Goal: Navigation & Orientation: Understand site structure

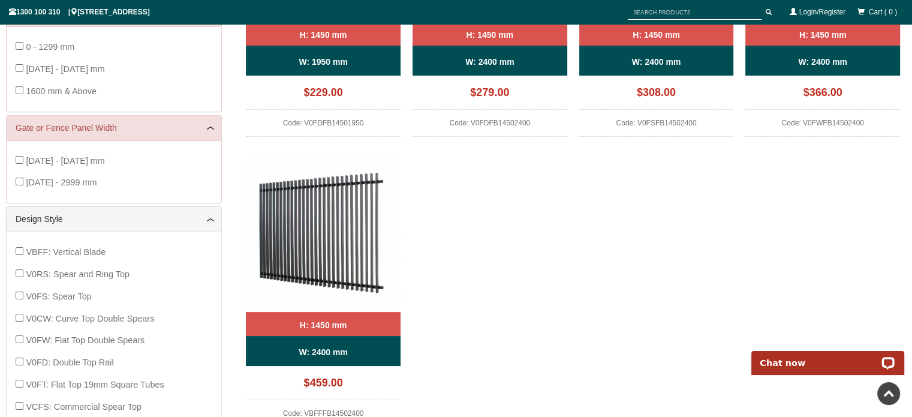
scroll to position [510, 0]
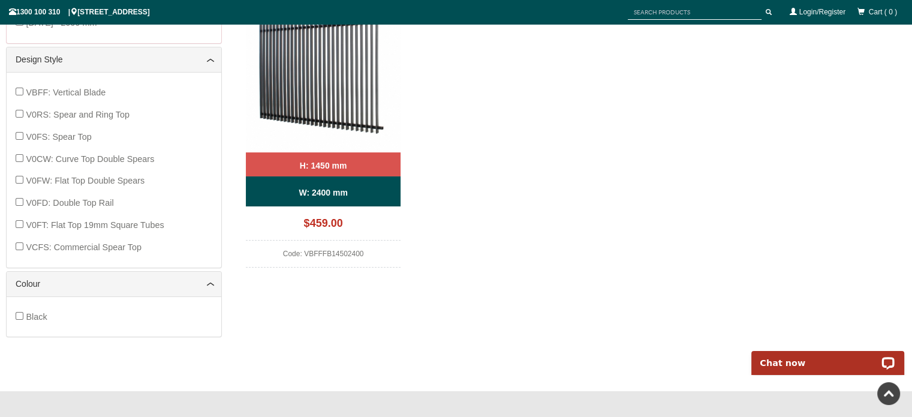
click at [20, 72] on div "Design Style" at bounding box center [114, 59] width 215 height 25
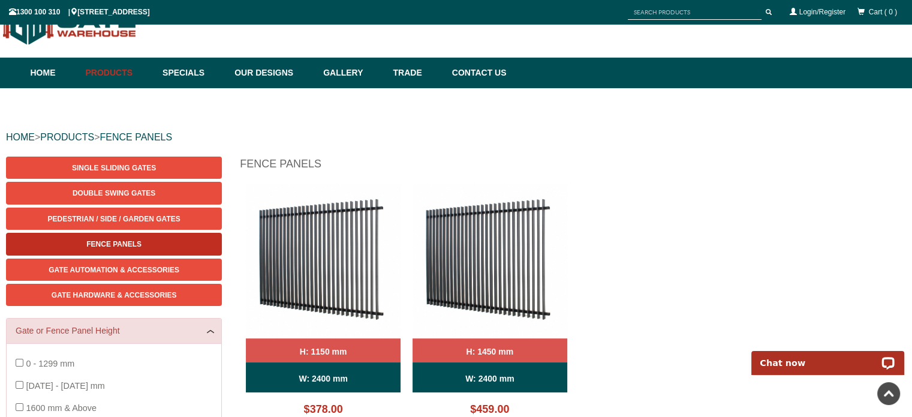
scroll to position [30, 0]
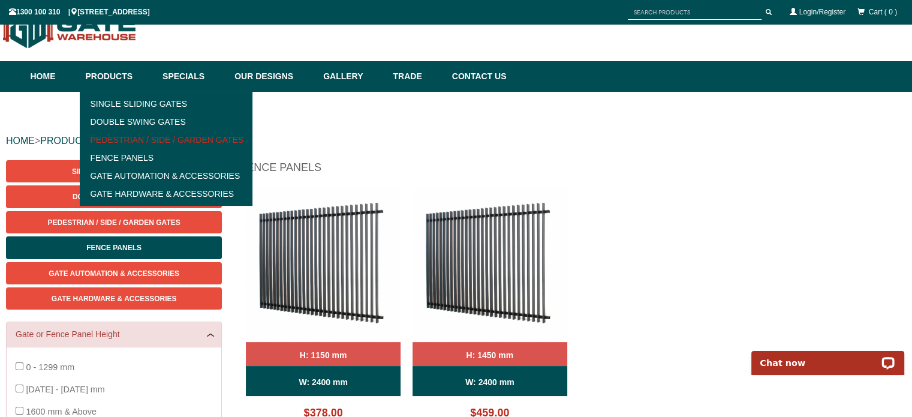
click at [158, 137] on link "Pedestrian / Side / Garden Gates" at bounding box center [166, 140] width 166 height 18
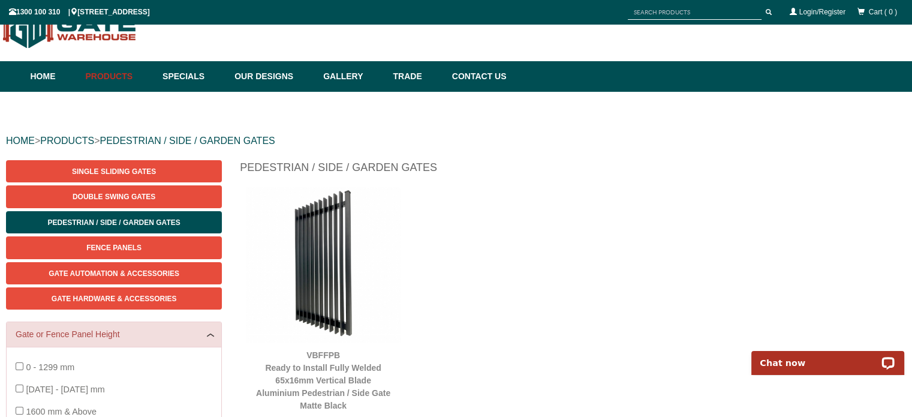
scroll to position [189, 0]
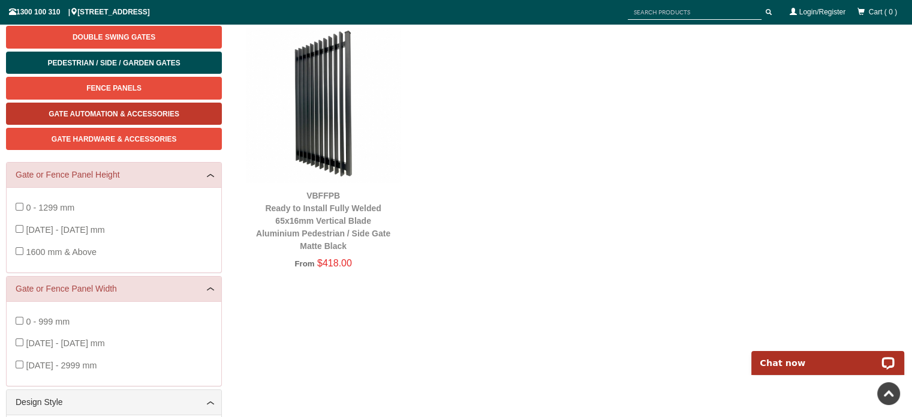
click at [105, 110] on span "Gate Automation & Accessories" at bounding box center [114, 114] width 131 height 8
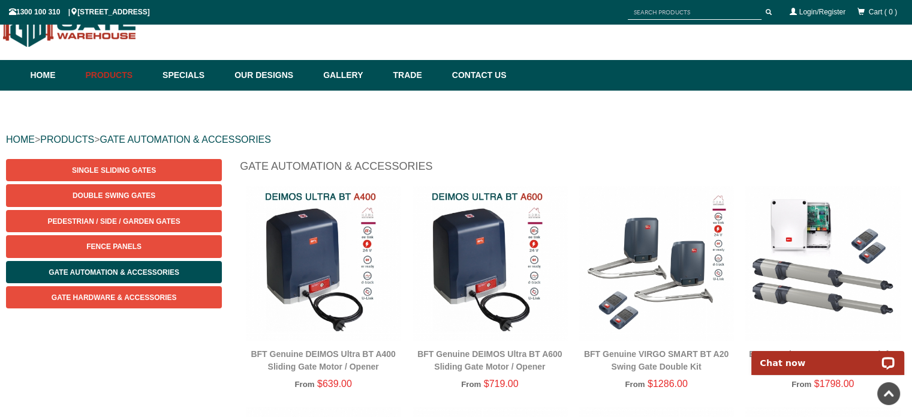
scroll to position [30, 0]
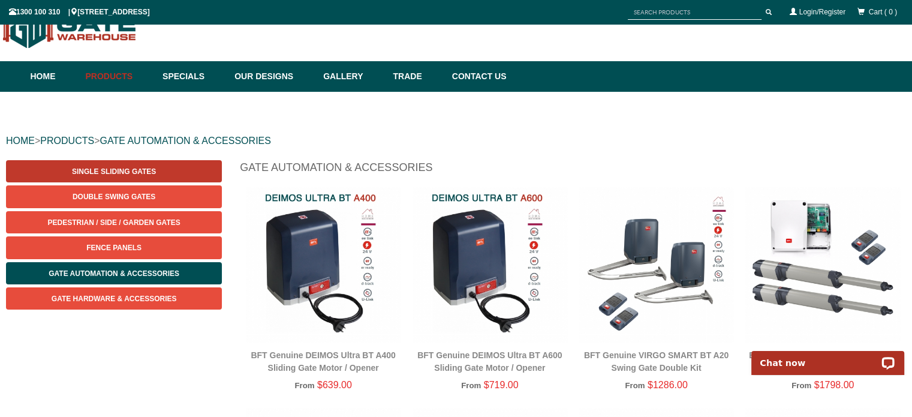
click at [108, 168] on span "Single Sliding Gates" at bounding box center [114, 171] width 84 height 8
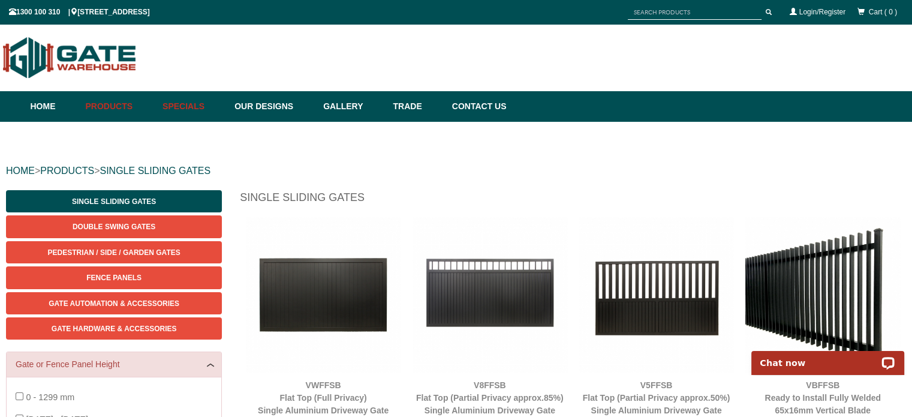
click at [194, 106] on link "Specials" at bounding box center [192, 106] width 72 height 31
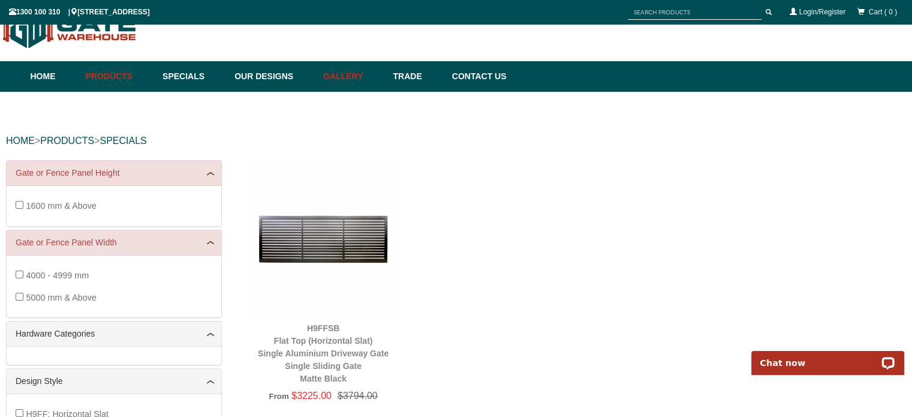
click at [355, 75] on link "Gallery" at bounding box center [352, 76] width 70 height 31
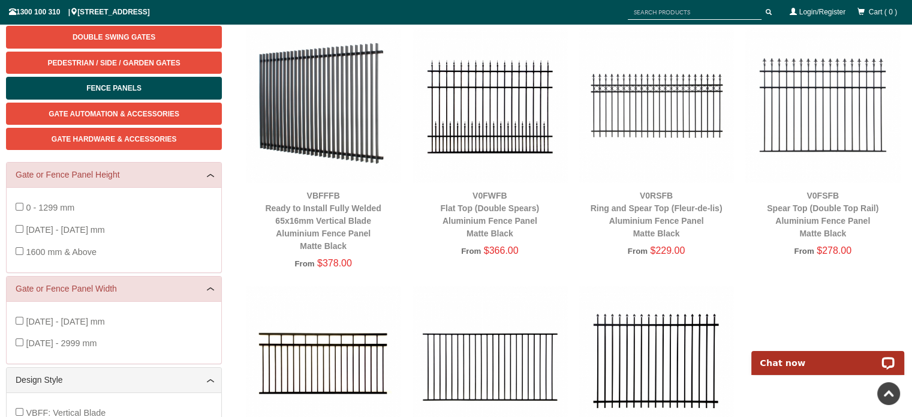
scroll to position [30, 0]
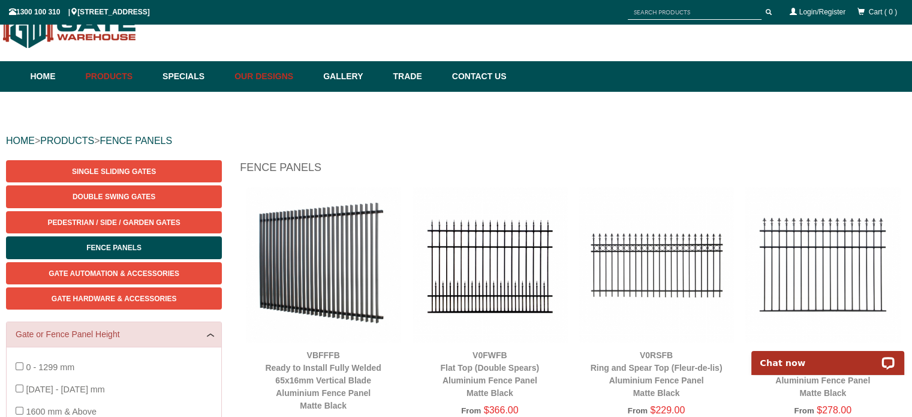
click at [285, 73] on link "Our Designs" at bounding box center [272, 76] width 89 height 31
